Goal: Task Accomplishment & Management: Use online tool/utility

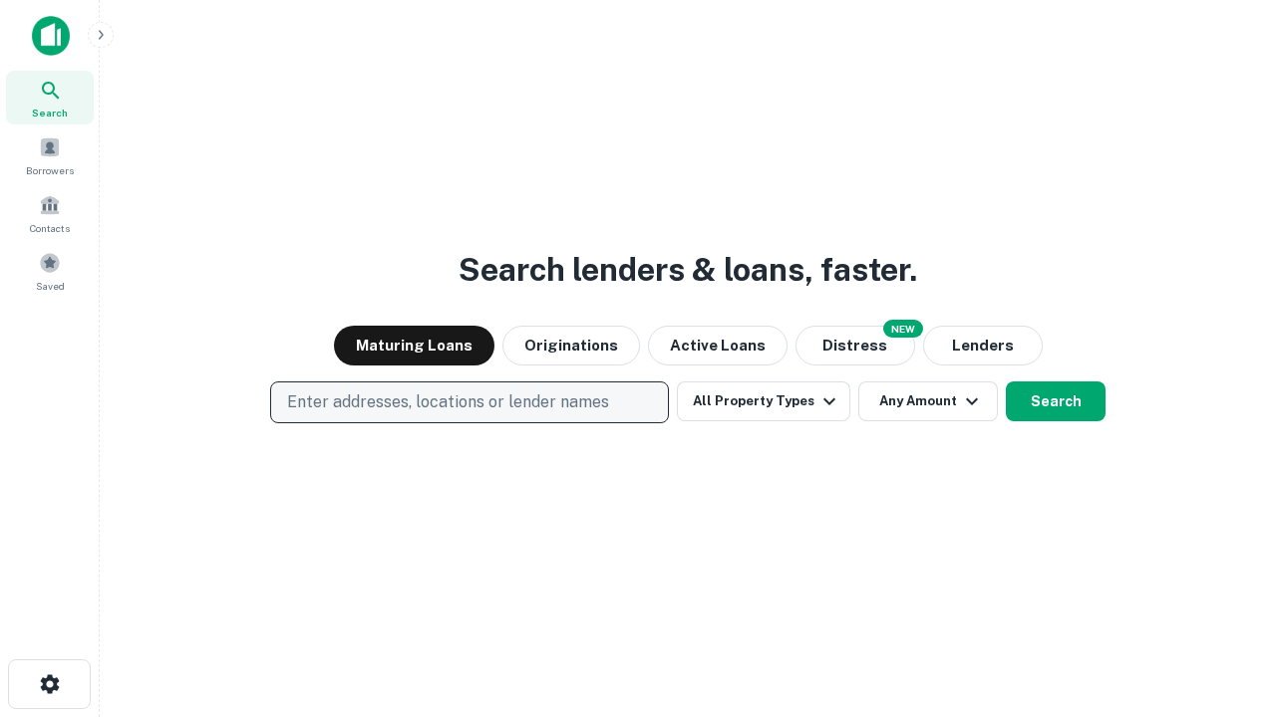
click at [468, 403] on p "Enter addresses, locations or lender names" at bounding box center [448, 403] width 322 height 24
type input "**********"
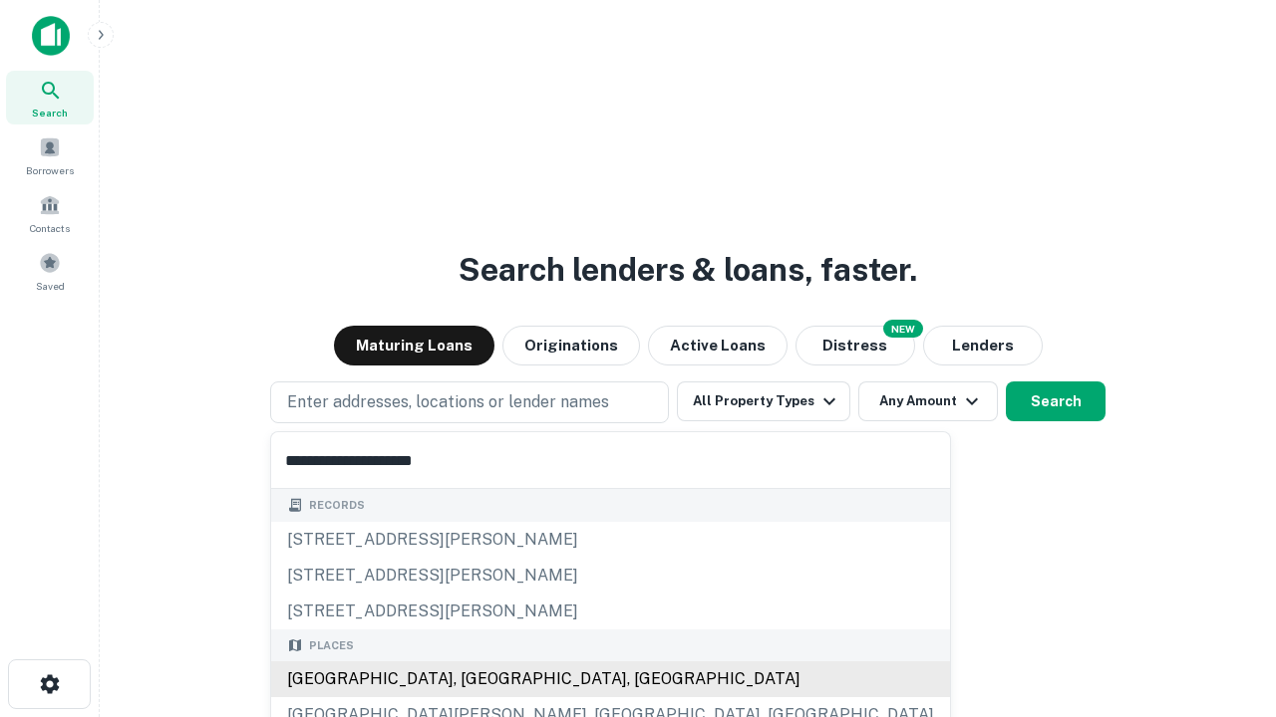
click at [476, 680] on div "[GEOGRAPHIC_DATA], [GEOGRAPHIC_DATA], [GEOGRAPHIC_DATA]" at bounding box center [610, 680] width 679 height 36
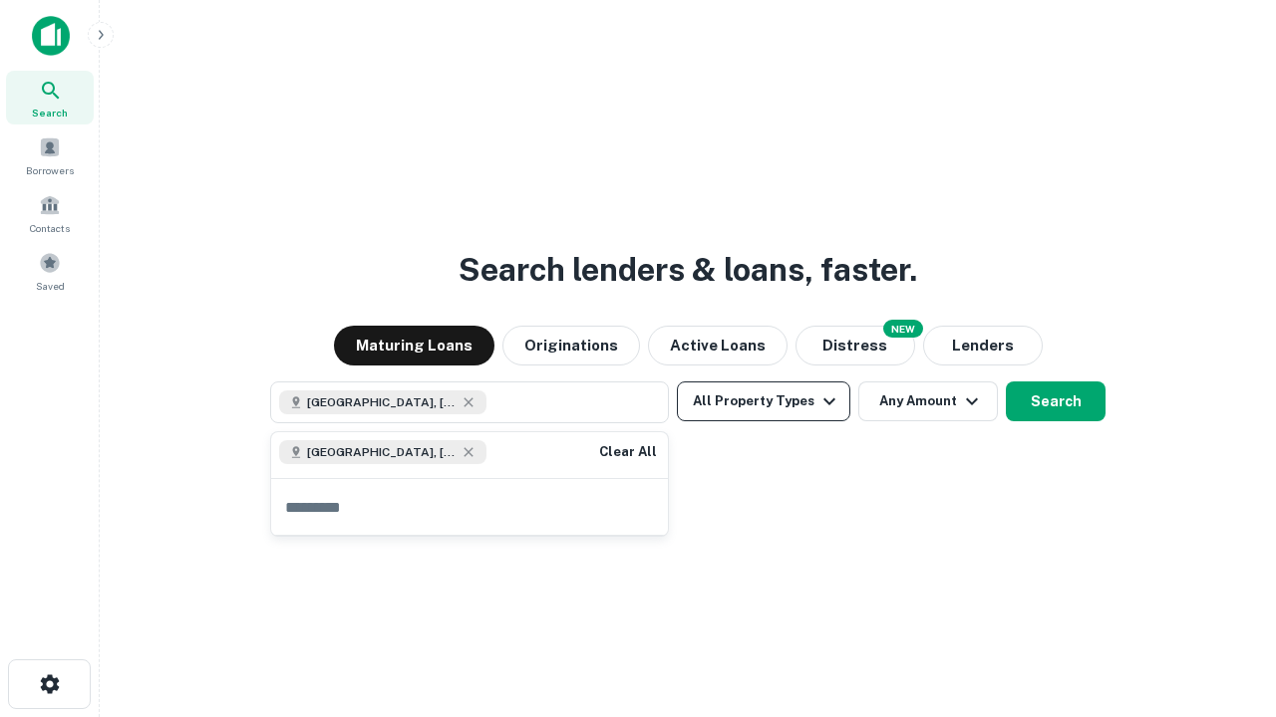
click at [763, 402] on button "All Property Types" at bounding box center [763, 402] width 173 height 40
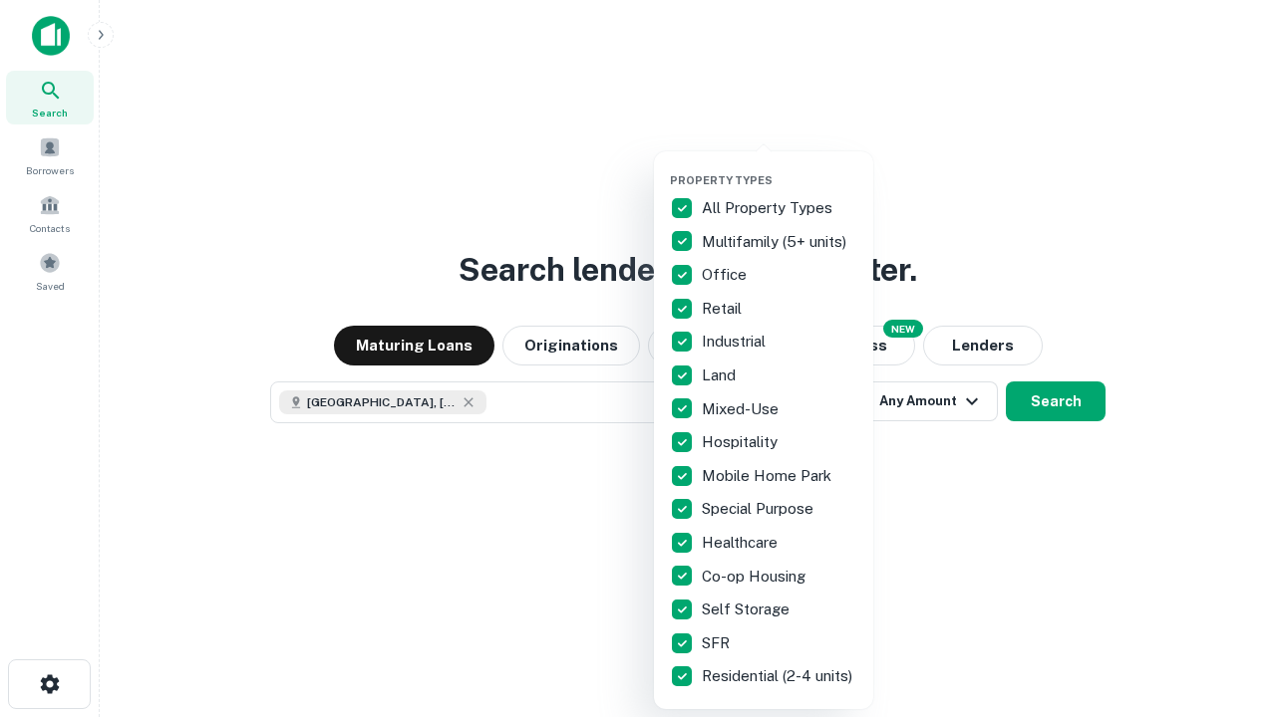
click at [779, 167] on button "button" at bounding box center [779, 167] width 219 height 1
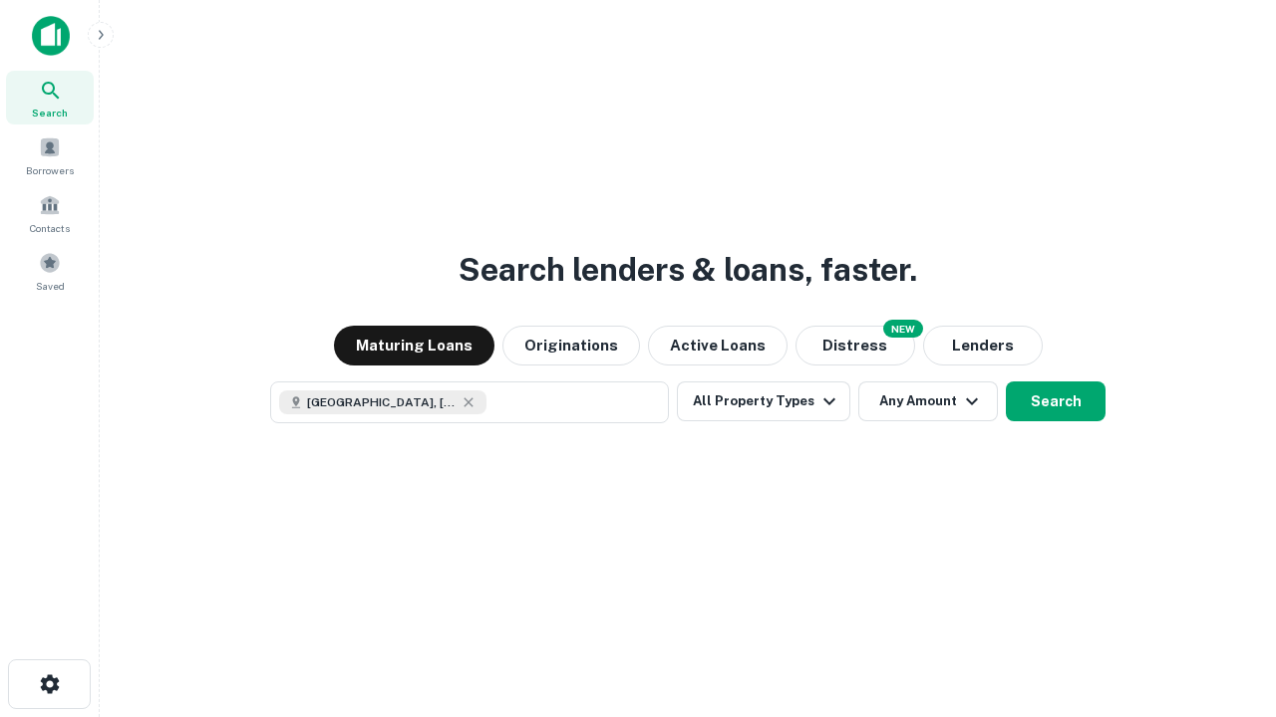
scroll to position [32, 0]
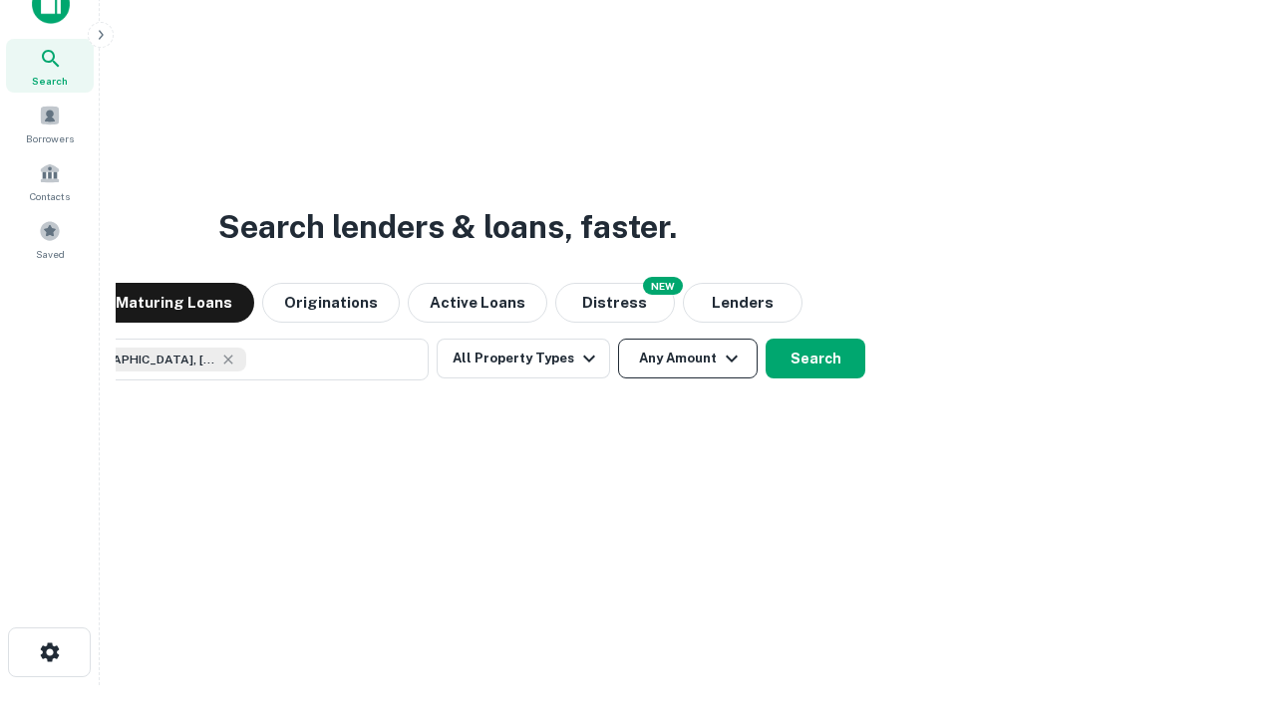
click at [618, 339] on button "Any Amount" at bounding box center [688, 359] width 140 height 40
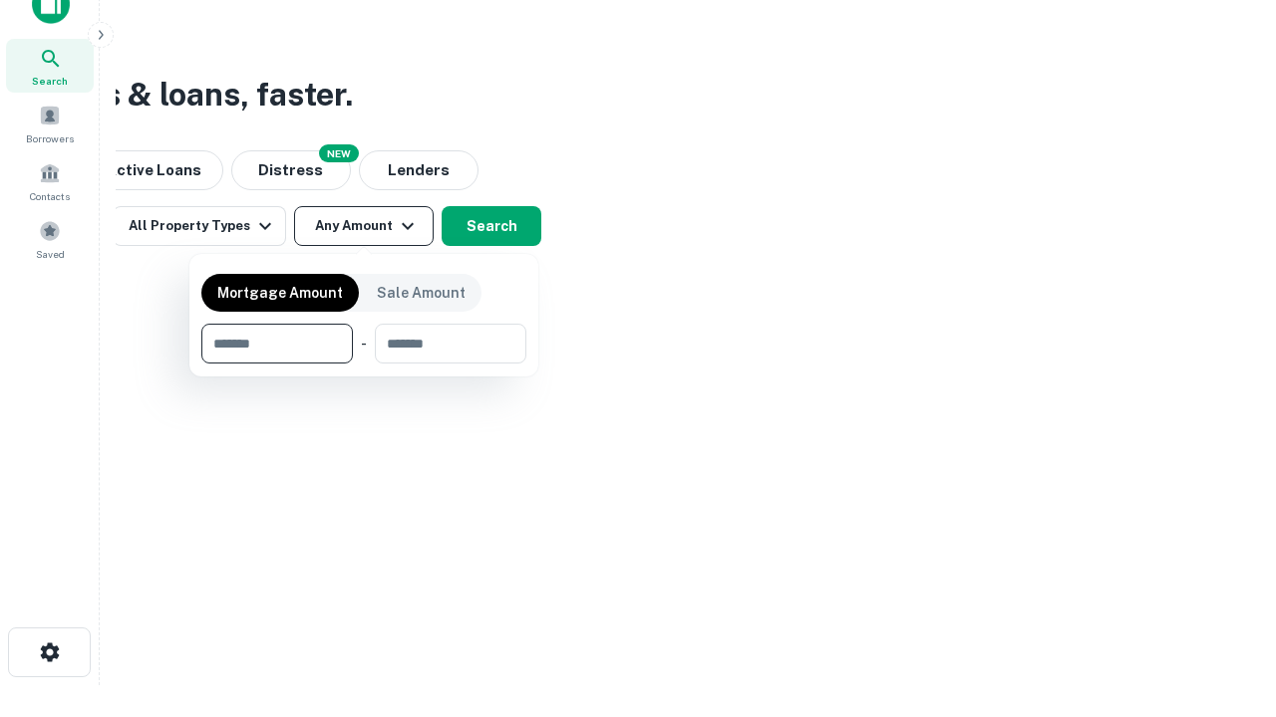
type input "*******"
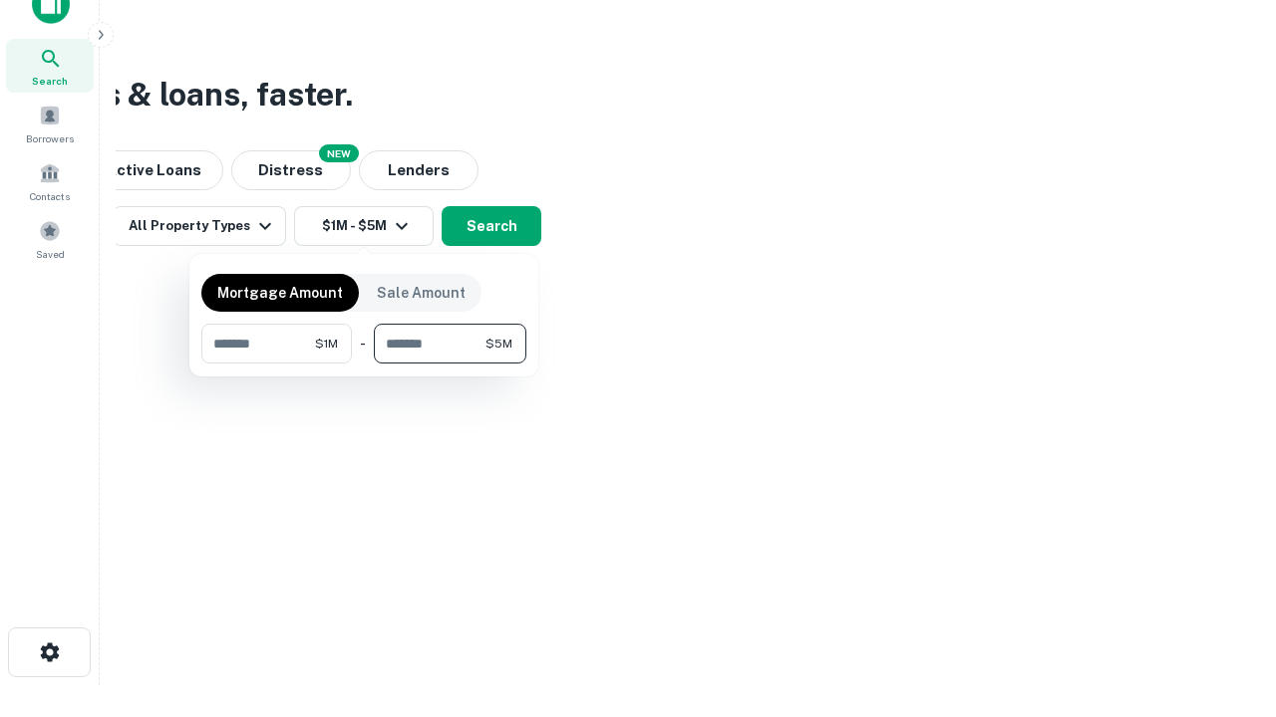
type input "*******"
click at [364, 364] on button "button" at bounding box center [363, 364] width 325 height 1
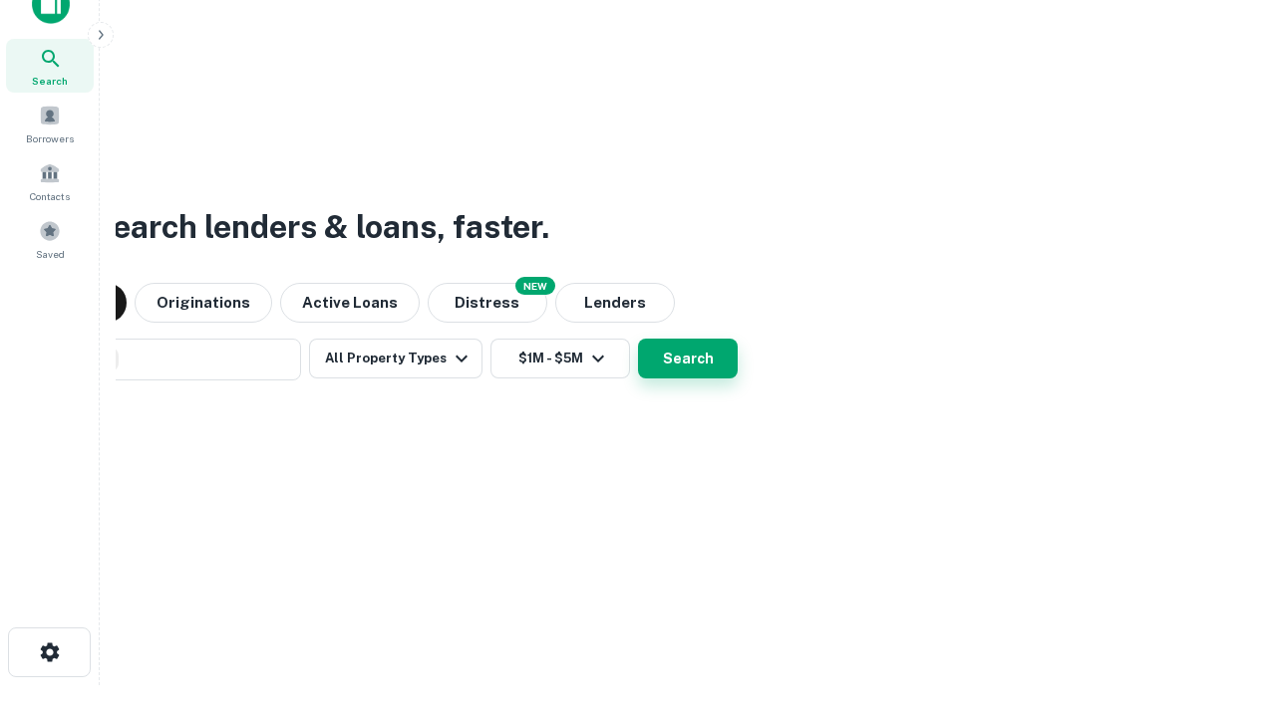
click at [638, 339] on button "Search" at bounding box center [688, 359] width 100 height 40
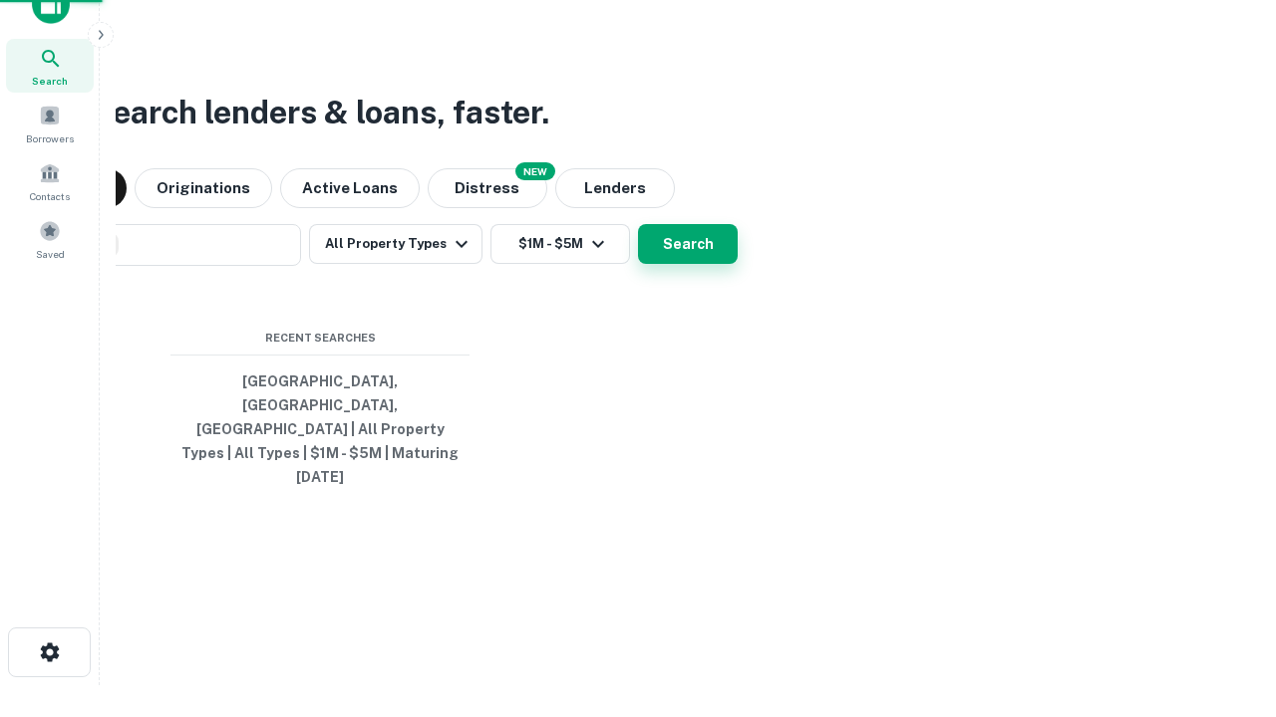
scroll to position [53, 564]
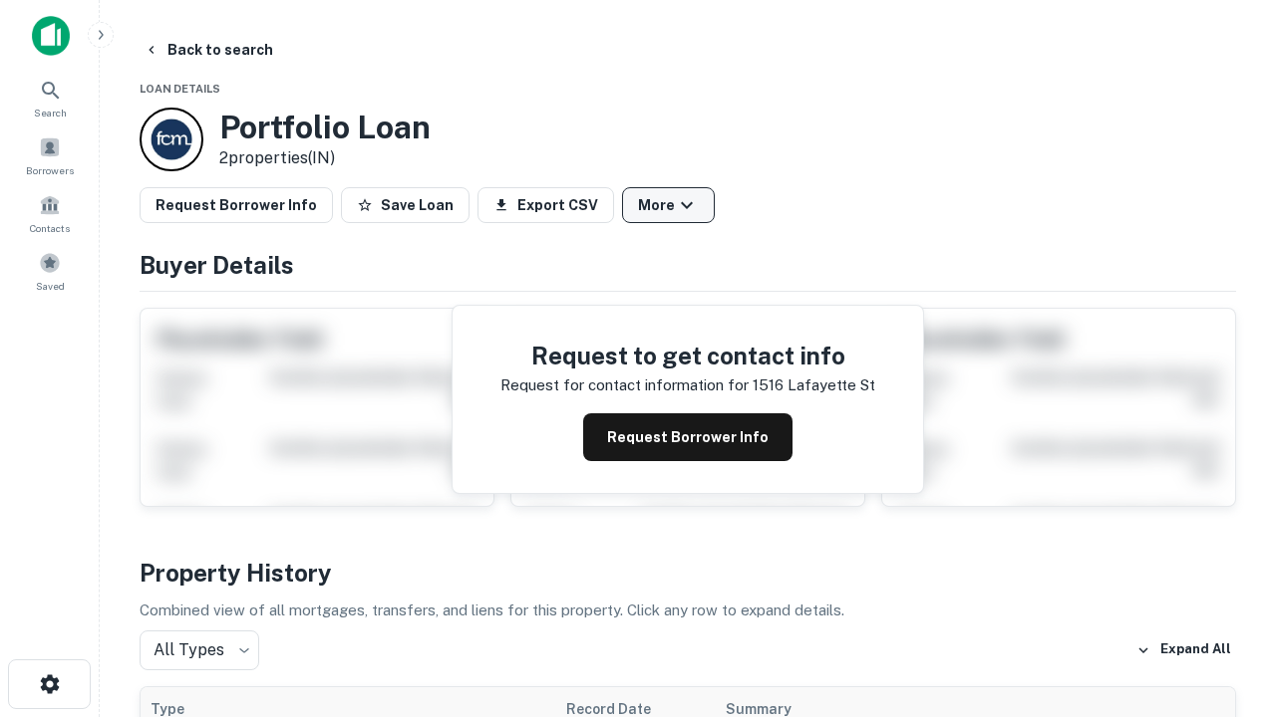
click at [668, 205] on button "More" at bounding box center [668, 205] width 93 height 36
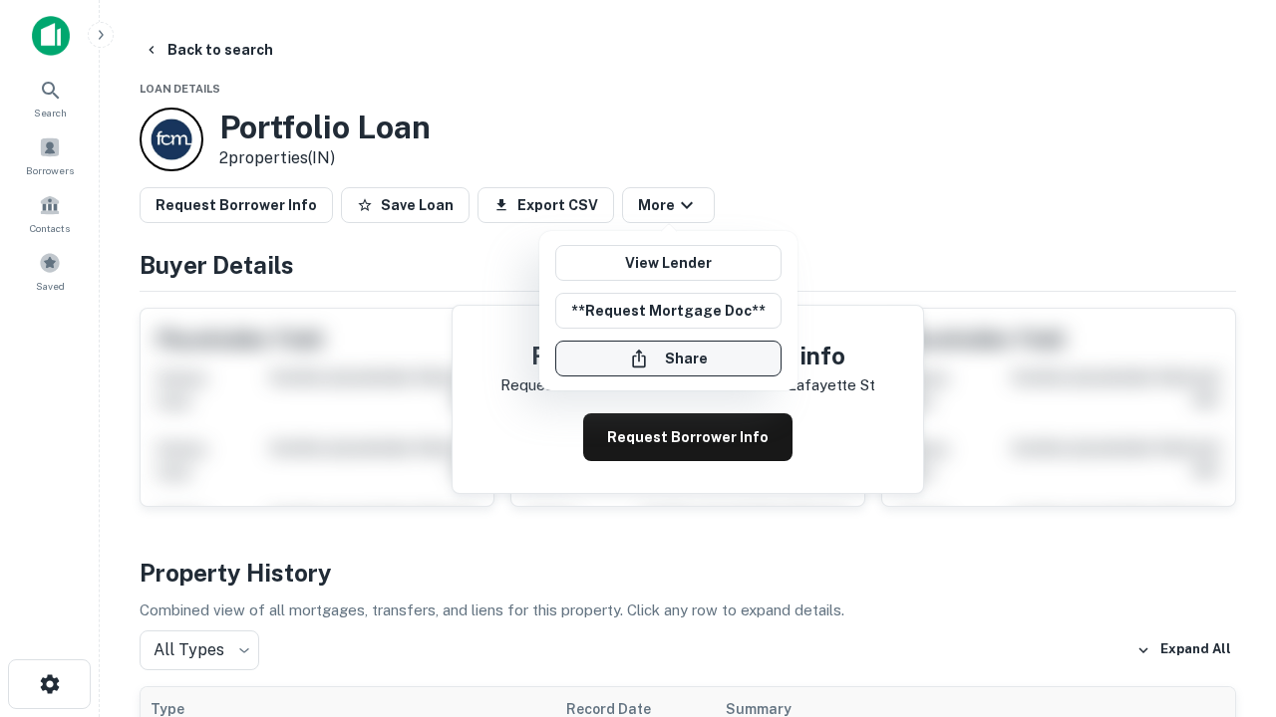
click at [668, 359] on button "Share" at bounding box center [668, 359] width 226 height 36
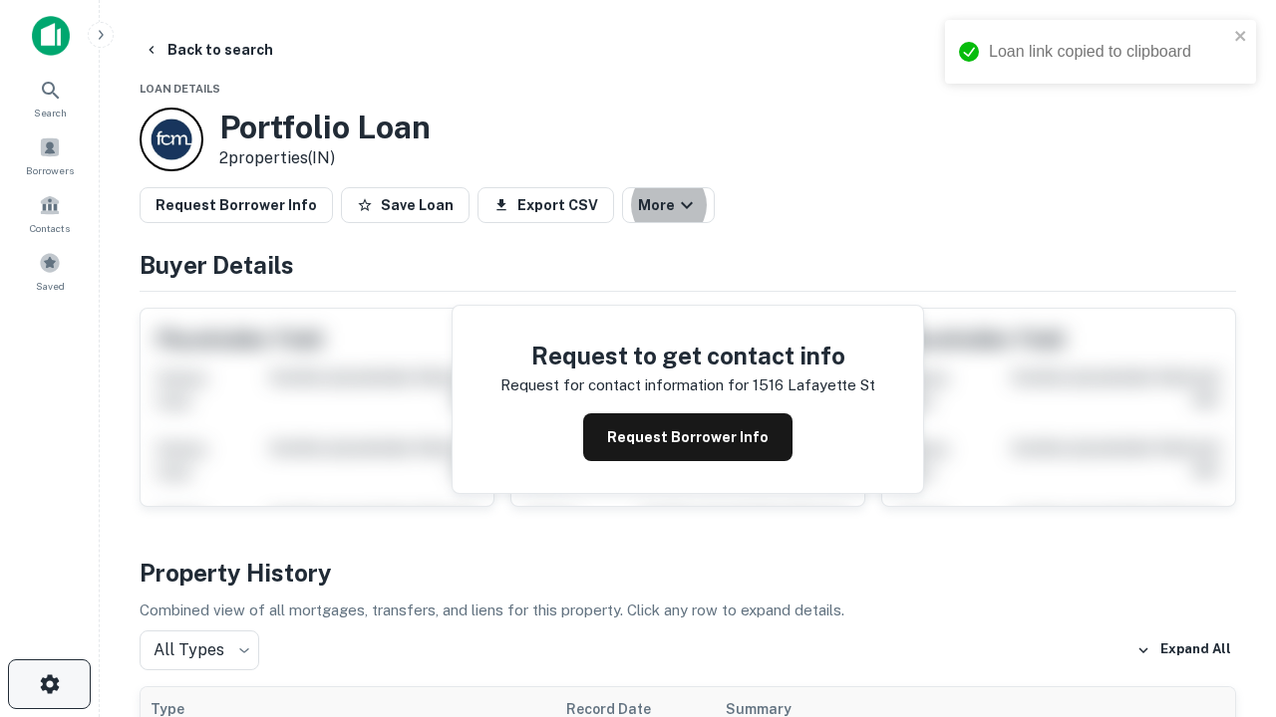
click at [49, 685] on icon "button" at bounding box center [50, 685] width 24 height 24
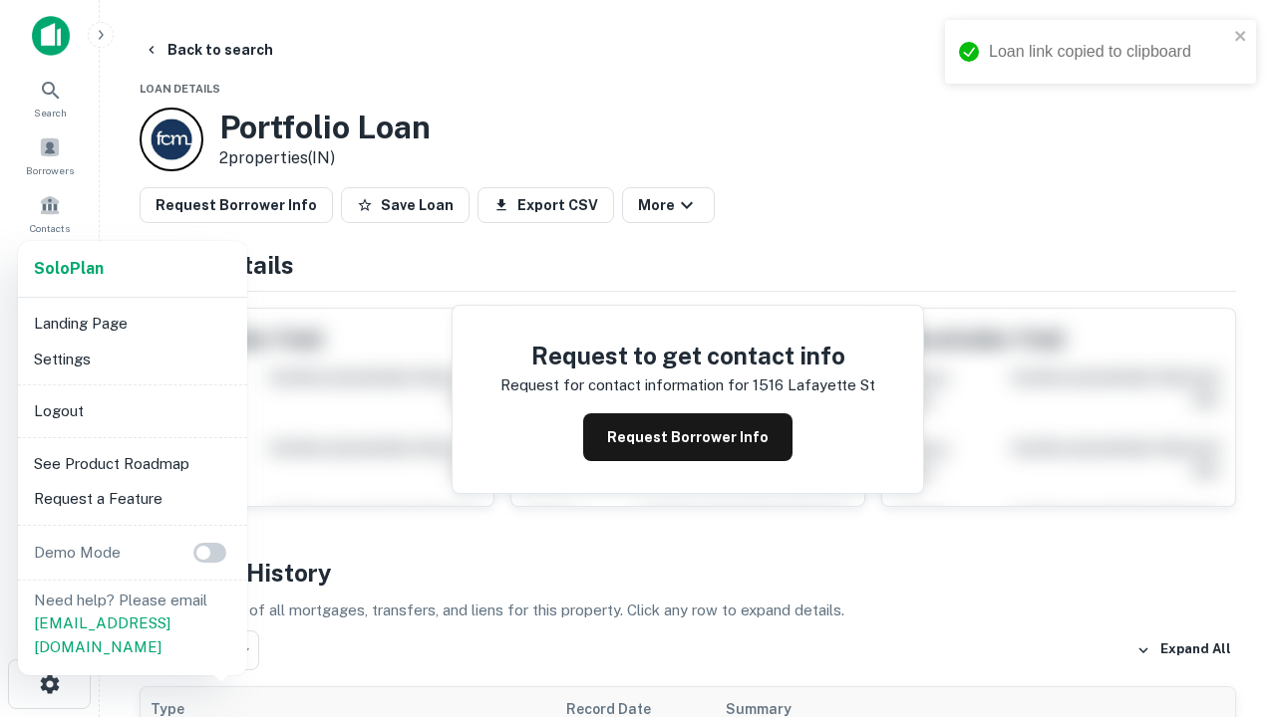
click at [132, 411] on li "Logout" at bounding box center [132, 412] width 213 height 36
